Goal: Transaction & Acquisition: Purchase product/service

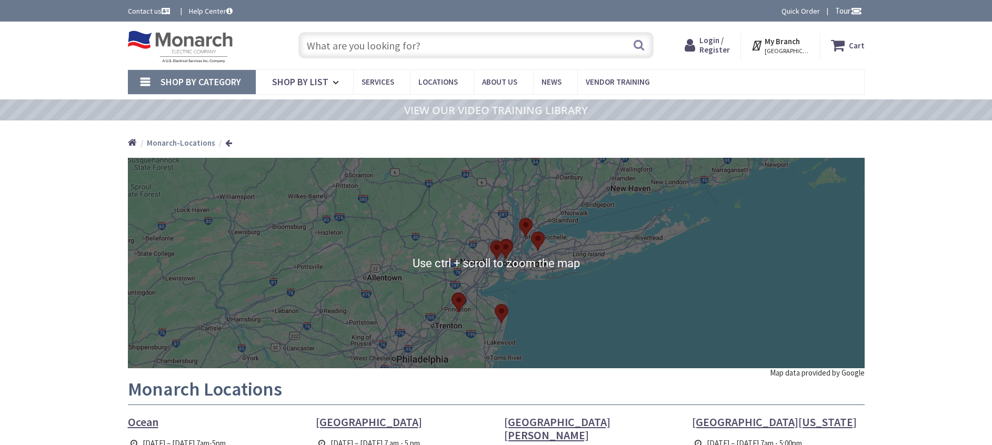
click at [381, 49] on input "text" at bounding box center [475, 45] width 355 height 26
paste input "NMS-3"
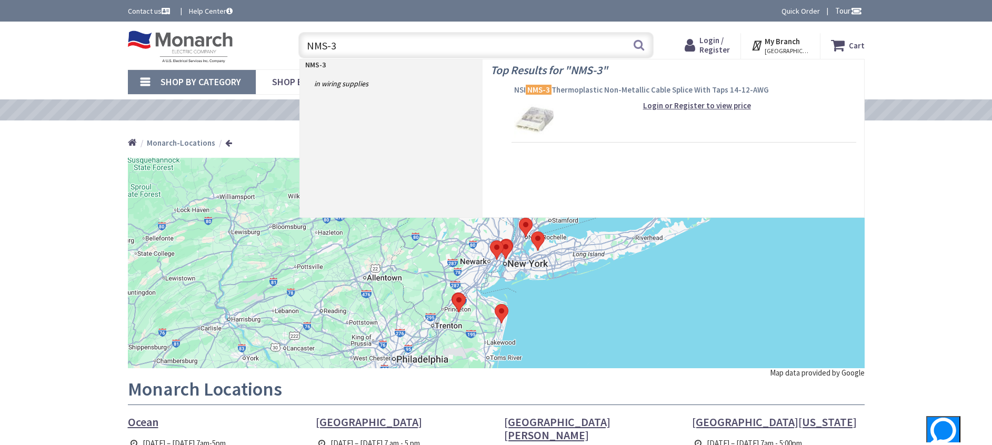
type input "NMS-3"
click at [583, 89] on span "NSI NMS-3 Thermoplastic Non-Metallic Cable Splice With Taps 14-12-AWG" at bounding box center [683, 90] width 339 height 11
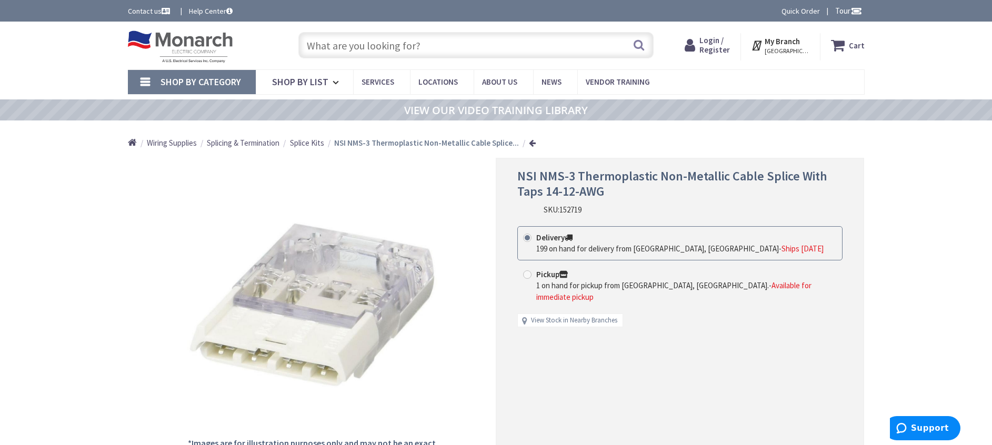
click at [344, 50] on input "text" at bounding box center [475, 45] width 355 height 26
paste input "NMS-2"
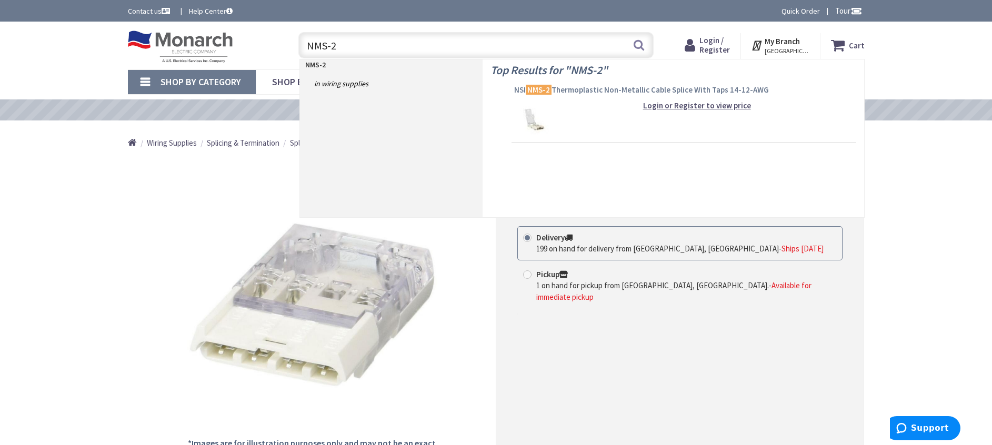
type input "NMS-2"
click at [560, 89] on span "NSI NMS-2 Thermoplastic Non-Metallic Cable Splice With Taps 14-12-AWG" at bounding box center [683, 90] width 339 height 11
